Goal: Information Seeking & Learning: Learn about a topic

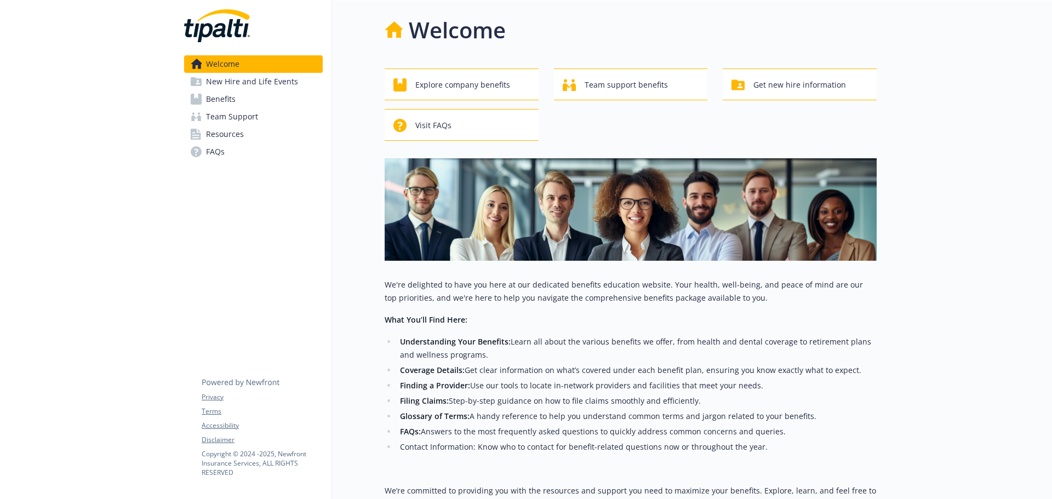
click at [499, 373] on li "Coverage Details: Get clear information on what’s covered under each benefit pl…" at bounding box center [637, 370] width 480 height 13
click at [235, 98] on span "Benefits" at bounding box center [221, 99] width 30 height 18
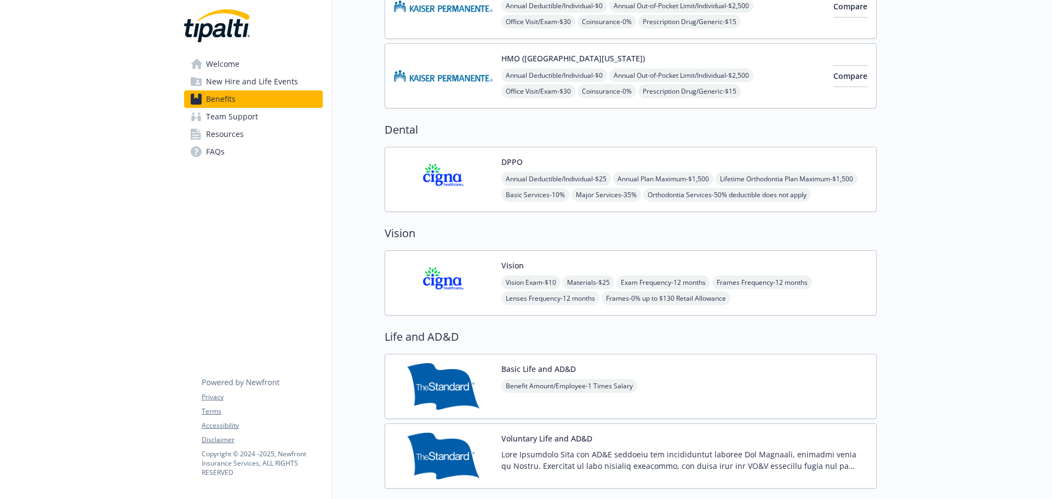
scroll to position [438, 0]
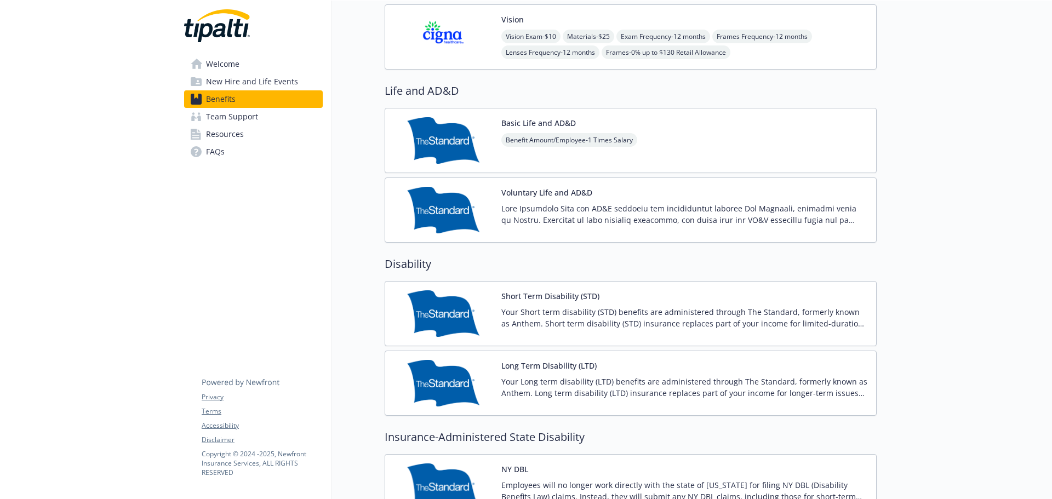
click at [542, 323] on p "Your Short term disability (STD) benefits are administered through The Standard…" at bounding box center [684, 317] width 366 height 23
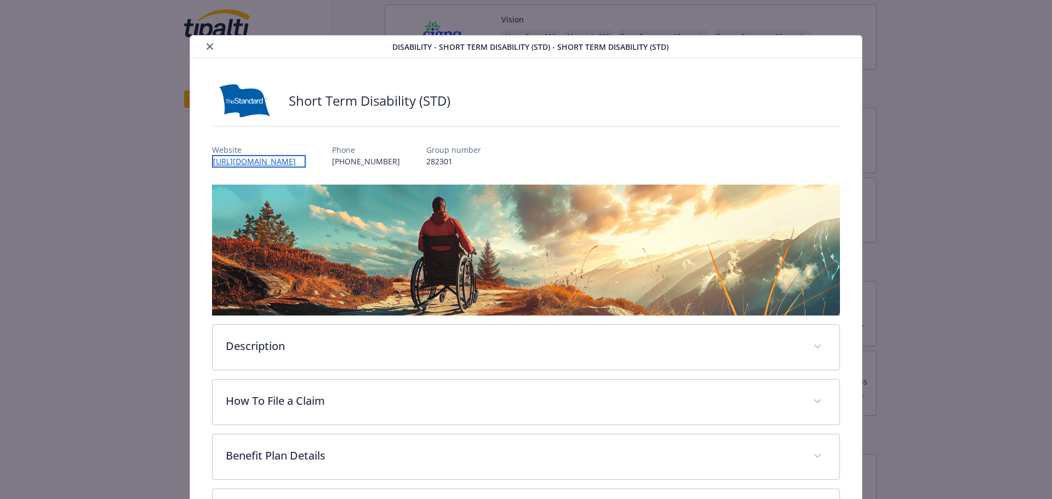
click at [306, 163] on link "[URL][DOMAIN_NAME]" at bounding box center [259, 161] width 94 height 13
